Goal: Task Accomplishment & Management: Use online tool/utility

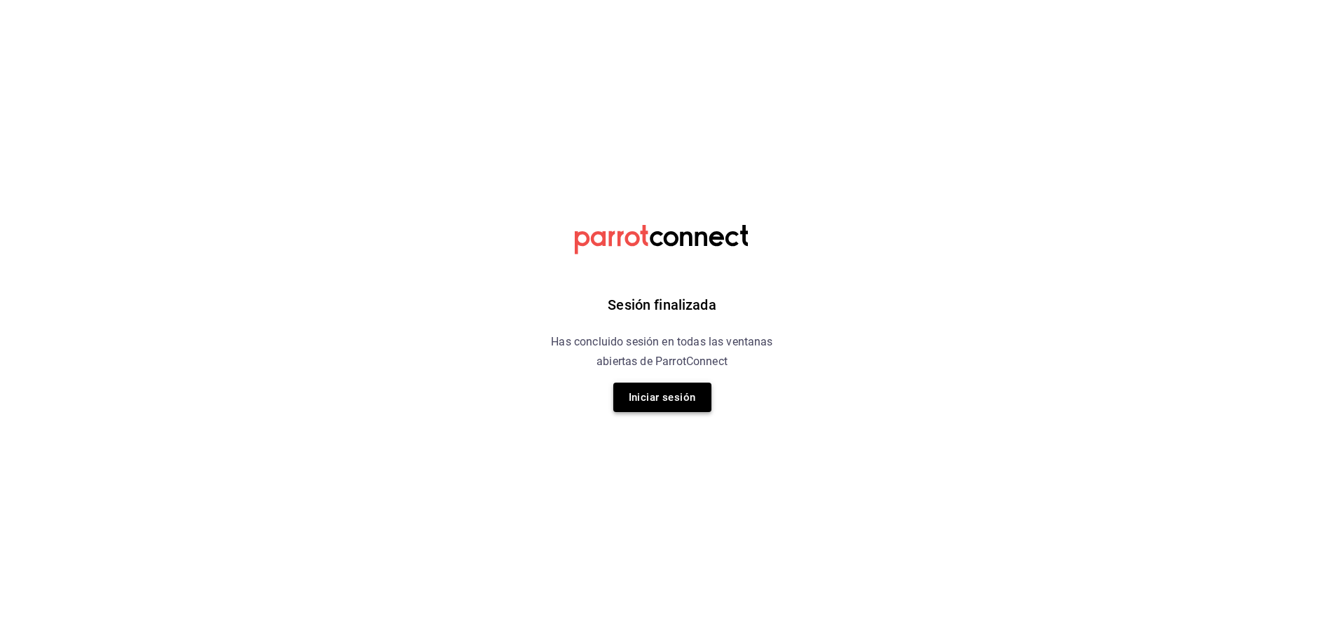
click at [679, 394] on button "Iniciar sesión" at bounding box center [662, 397] width 98 height 29
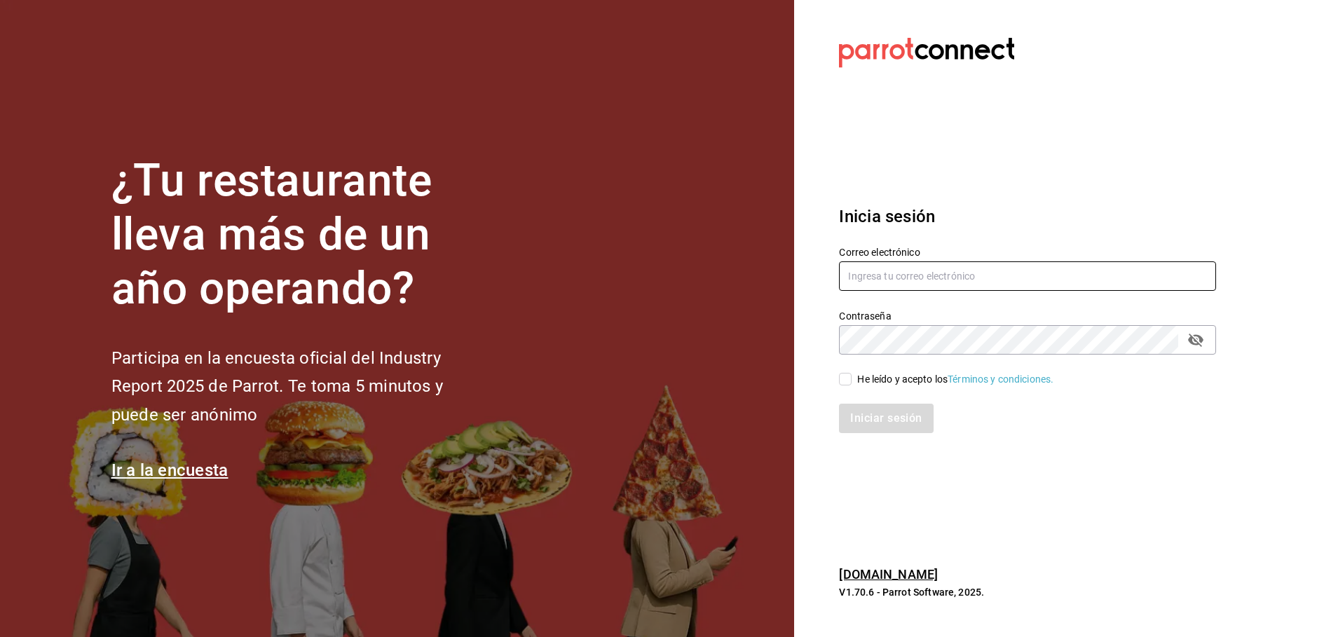
click at [907, 268] on input "text" at bounding box center [1027, 275] width 377 height 29
type input "[PERSON_NAME][EMAIL_ADDRESS][DOMAIN_NAME]"
click at [843, 381] on input "He leído y acepto los Términos y condiciones." at bounding box center [845, 379] width 13 height 13
checkbox input "true"
click at [860, 419] on button "Iniciar sesión" at bounding box center [886, 418] width 95 height 29
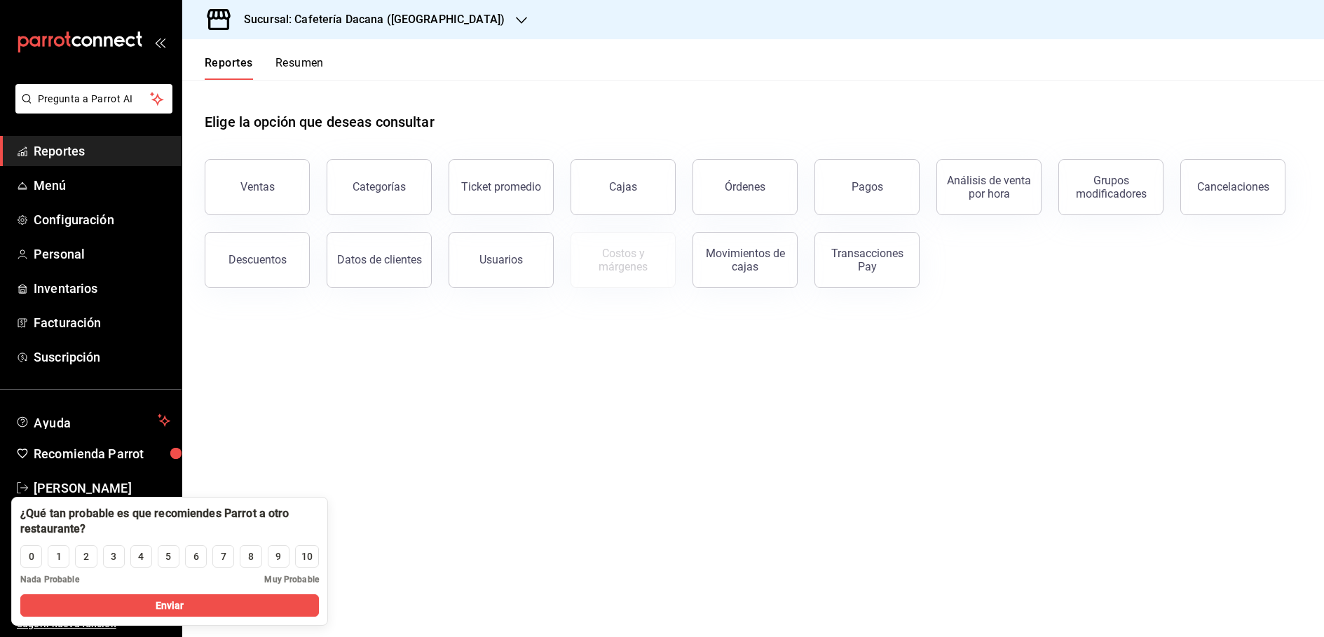
click at [311, 20] on h3 "Sucursal: Cafetería Dacana (Centro Médico)" at bounding box center [369, 19] width 272 height 17
click at [279, 203] on button "Ventas" at bounding box center [257, 187] width 105 height 56
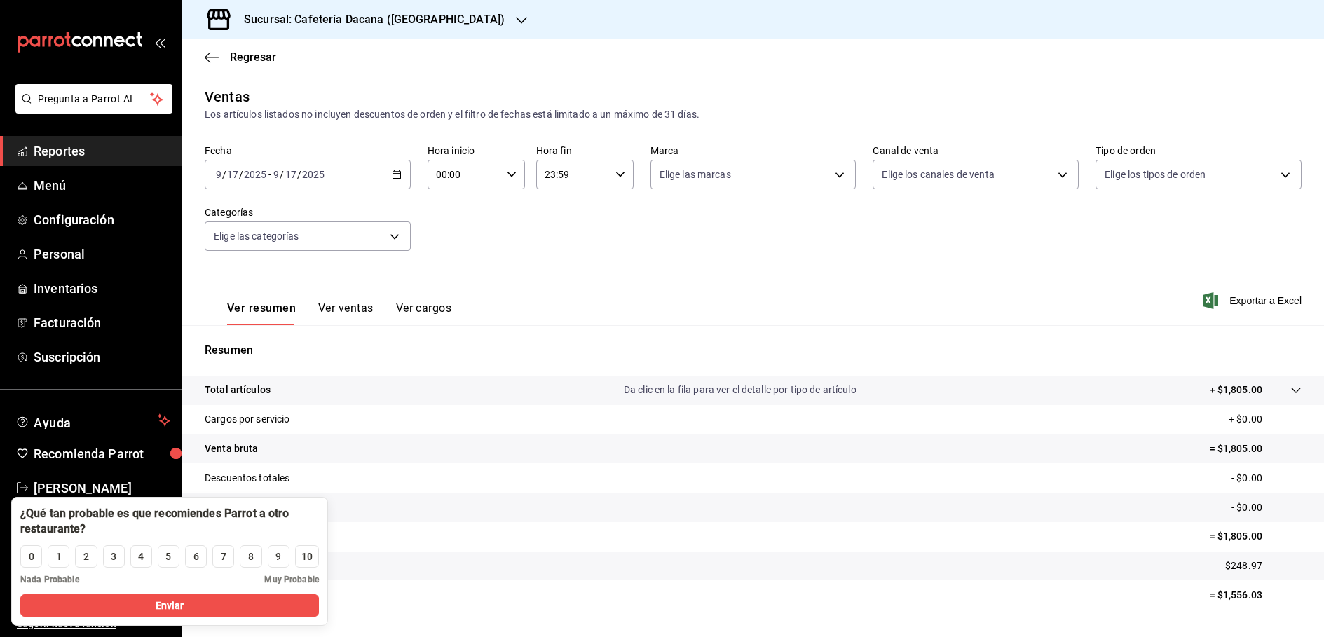
click at [385, 162] on div "2025-09-17 9 / 17 / 2025 - 2025-09-17 9 / 17 / 2025" at bounding box center [308, 174] width 206 height 29
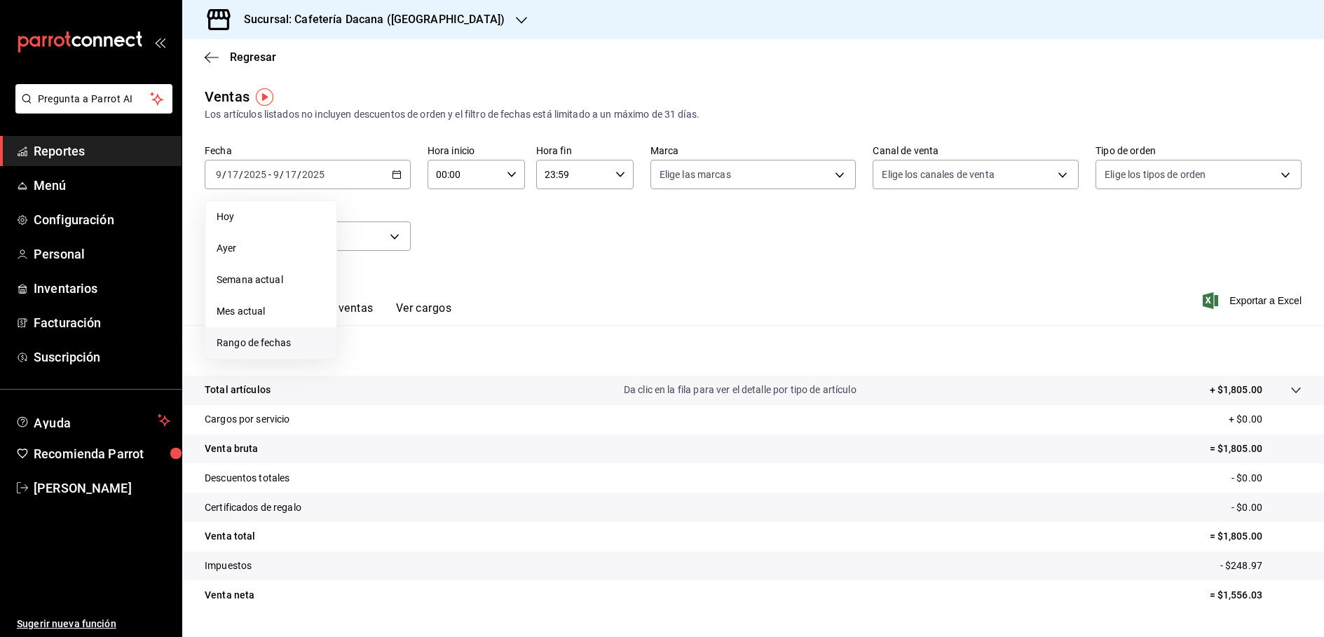
click at [267, 343] on span "Rango de fechas" at bounding box center [271, 343] width 109 height 15
click at [371, 298] on button "8" at bounding box center [366, 298] width 25 height 25
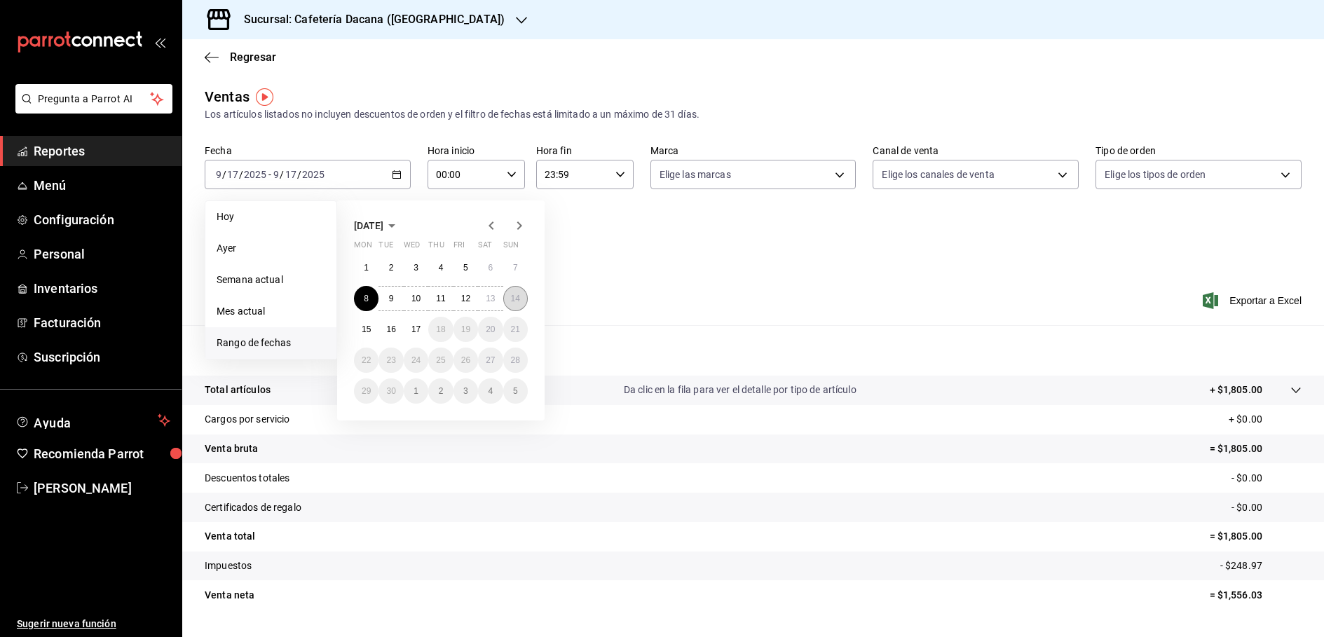
click at [516, 291] on button "14" at bounding box center [515, 298] width 25 height 25
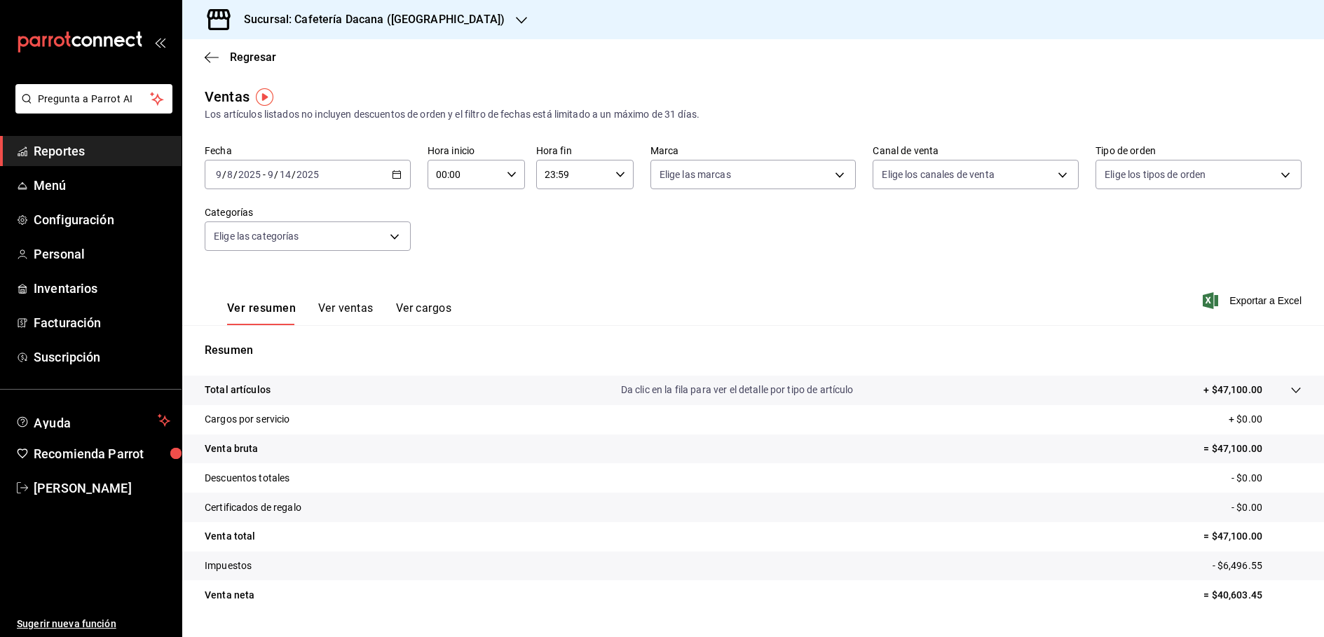
scroll to position [34, 0]
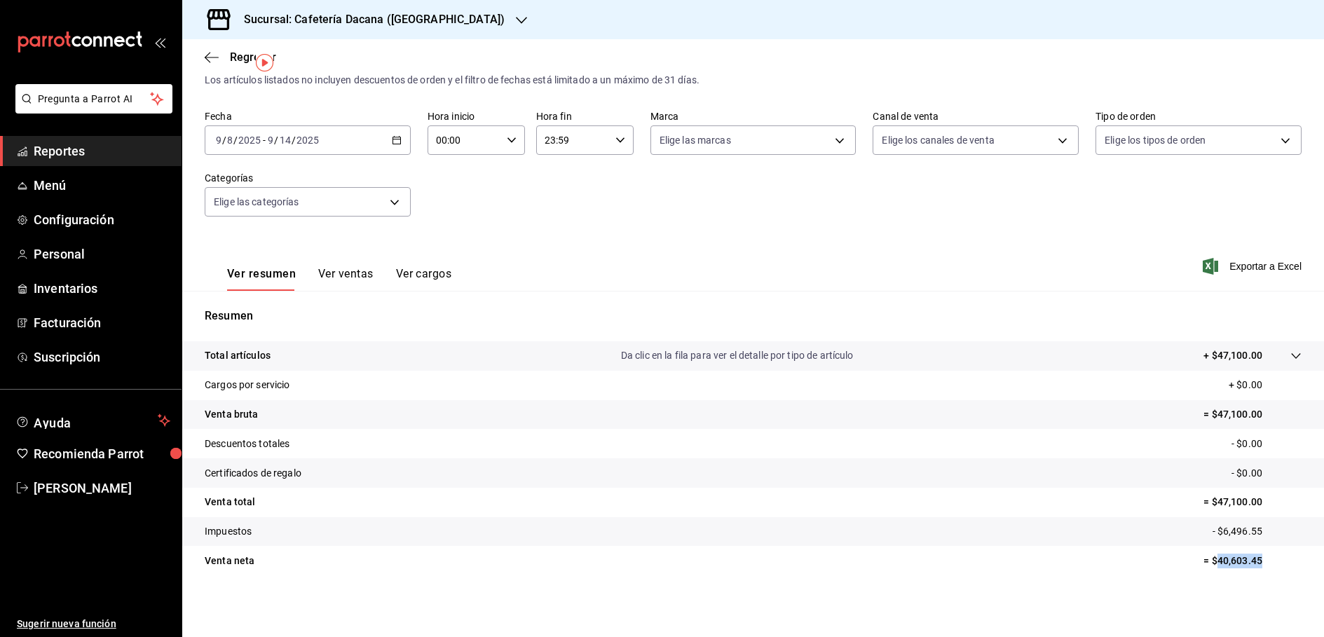
drag, startPoint x: 1262, startPoint y: 564, endPoint x: 1210, endPoint y: 564, distance: 51.9
click at [1210, 564] on p "= $40,603.45" at bounding box center [1253, 561] width 98 height 15
copy p "40,603.45"
click at [338, 20] on h3 "Sucursal: Cafetería Dacana (Centro Médico)" at bounding box center [369, 19] width 272 height 17
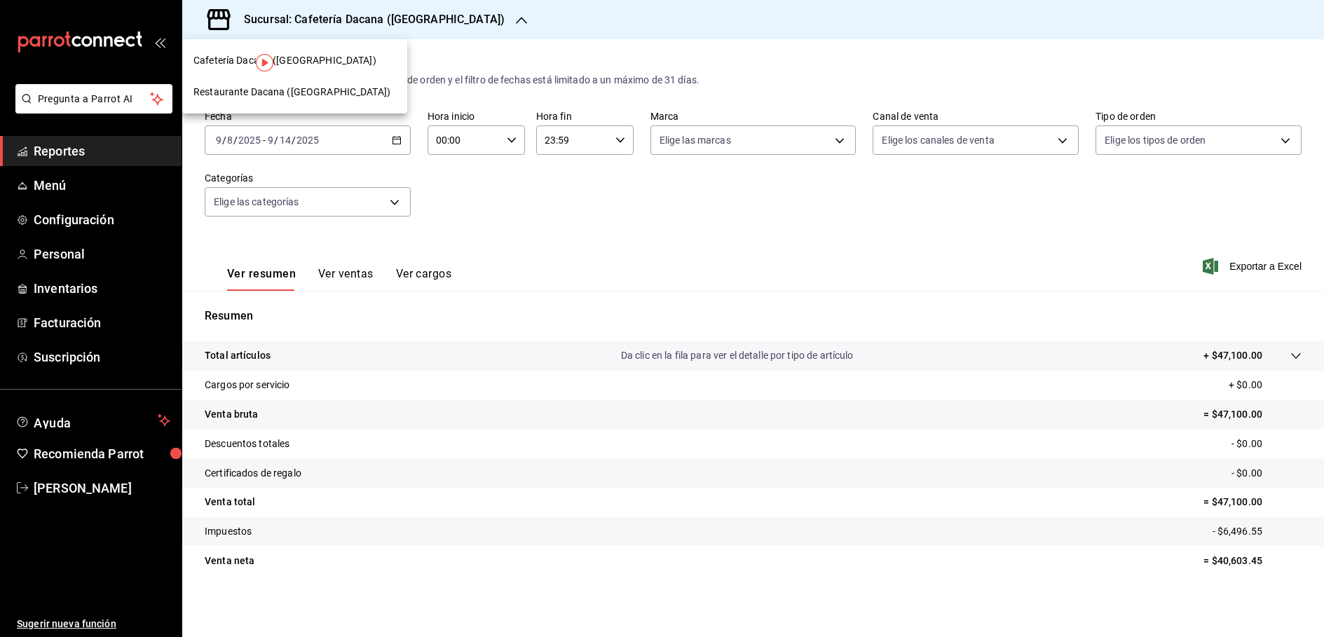
click at [318, 92] on span "Restaurante Dacana (Centro Médico)" at bounding box center [291, 92] width 197 height 15
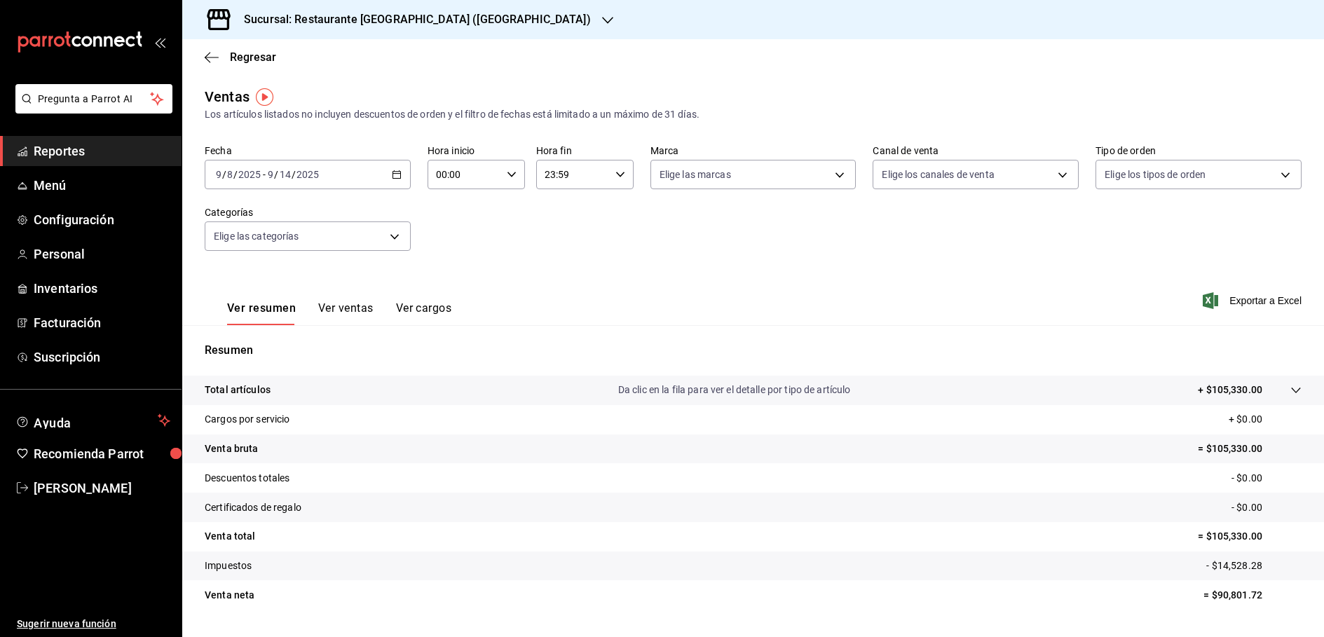
scroll to position [34, 0]
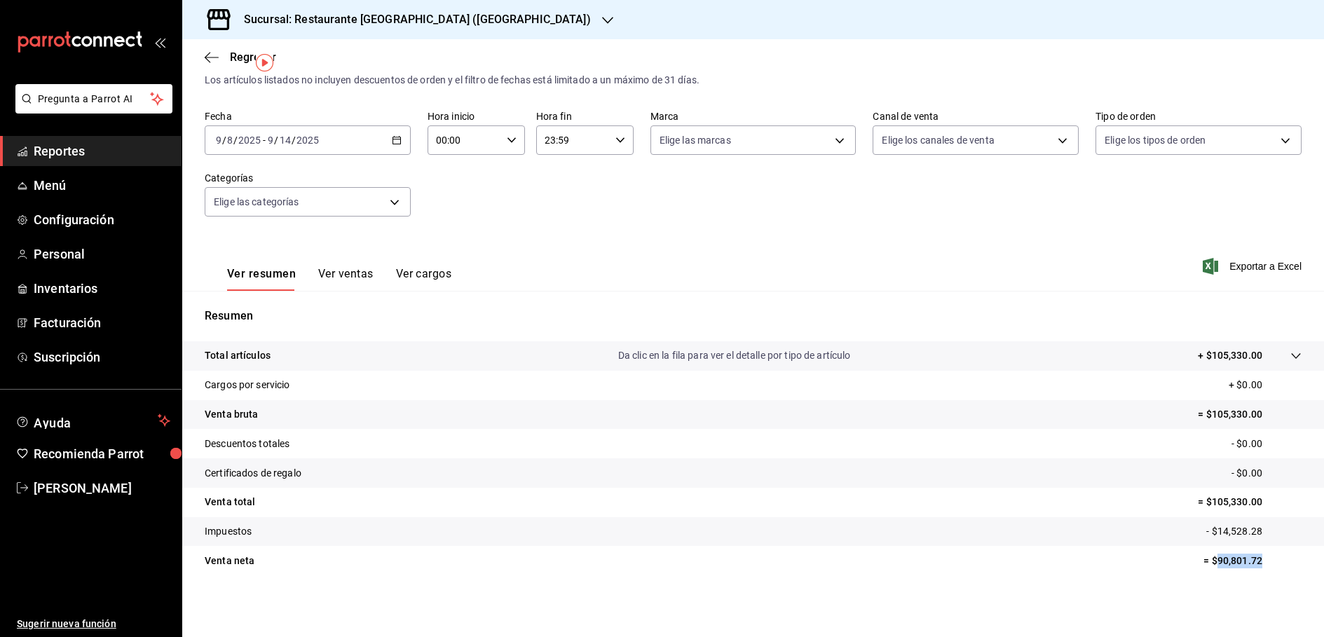
drag, startPoint x: 1207, startPoint y: 564, endPoint x: 1253, endPoint y: 564, distance: 46.3
click at [1253, 564] on p "= $90,801.72" at bounding box center [1253, 561] width 98 height 15
copy p "90,801.72"
